Goal: Navigation & Orientation: Find specific page/section

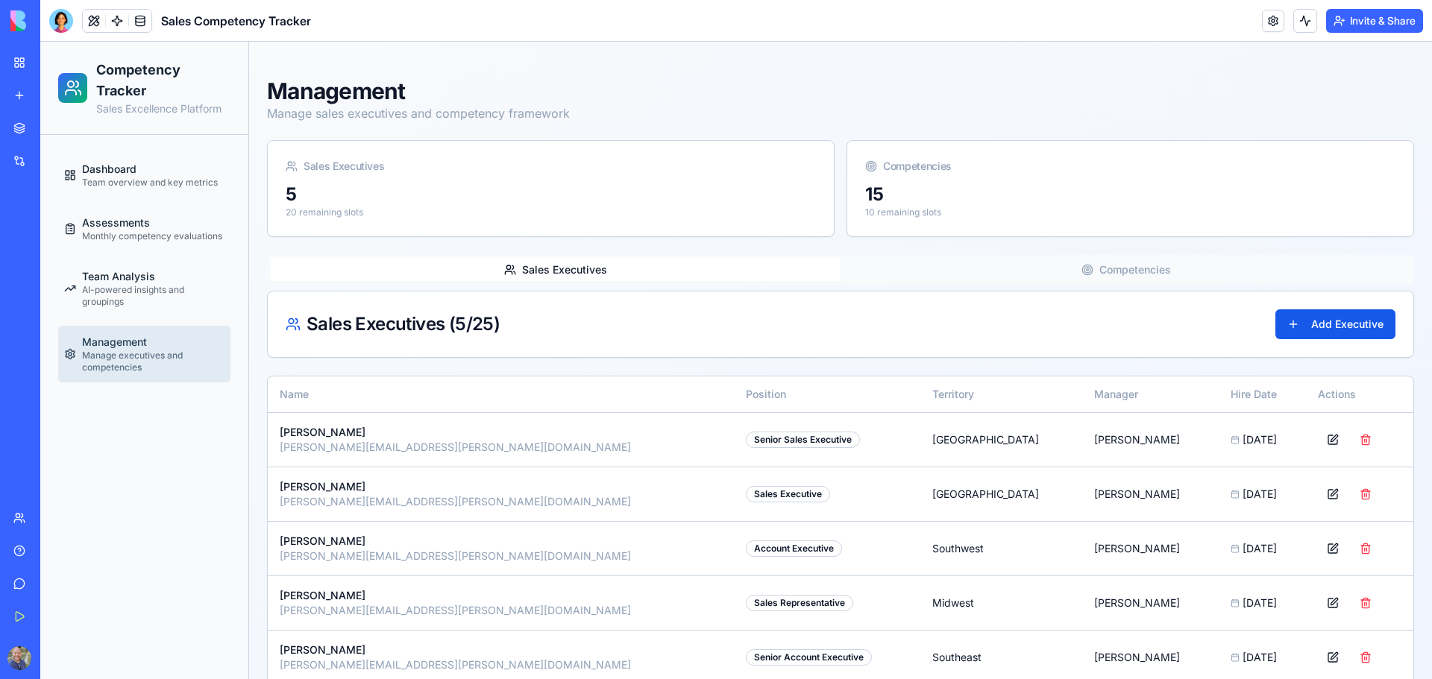
click at [1322, 0] on html "BETA My Workspace New app Marketplace Integrations Recent Etza Feedback Collect…" at bounding box center [716, 339] width 1432 height 679
click at [113, 203] on ul "Dashboard Team overview and key metrics Assessments Monthly competency evaluati…" at bounding box center [144, 268] width 172 height 230
click at [116, 169] on span "Dashboard" at bounding box center [109, 169] width 54 height 15
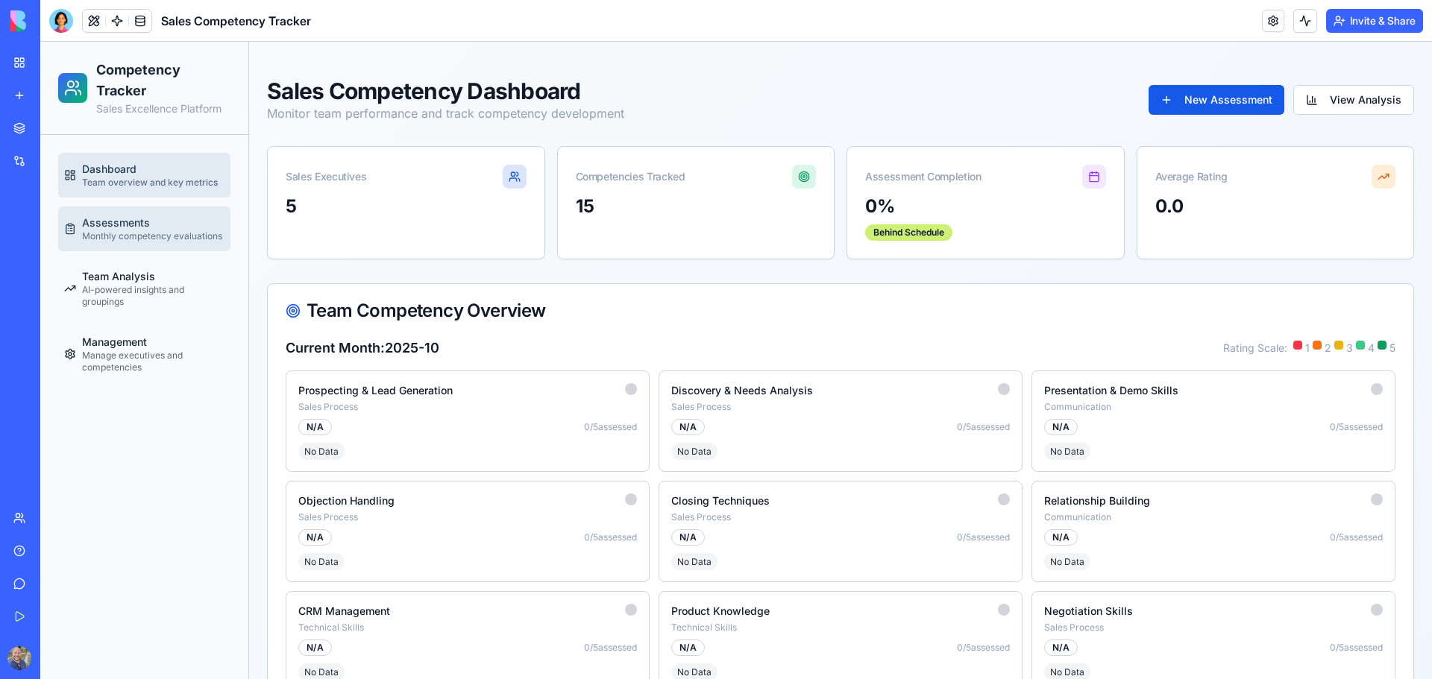
click at [151, 226] on div "Assessments Monthly competency evaluations" at bounding box center [152, 228] width 140 height 27
